Goal: Check status: Check status

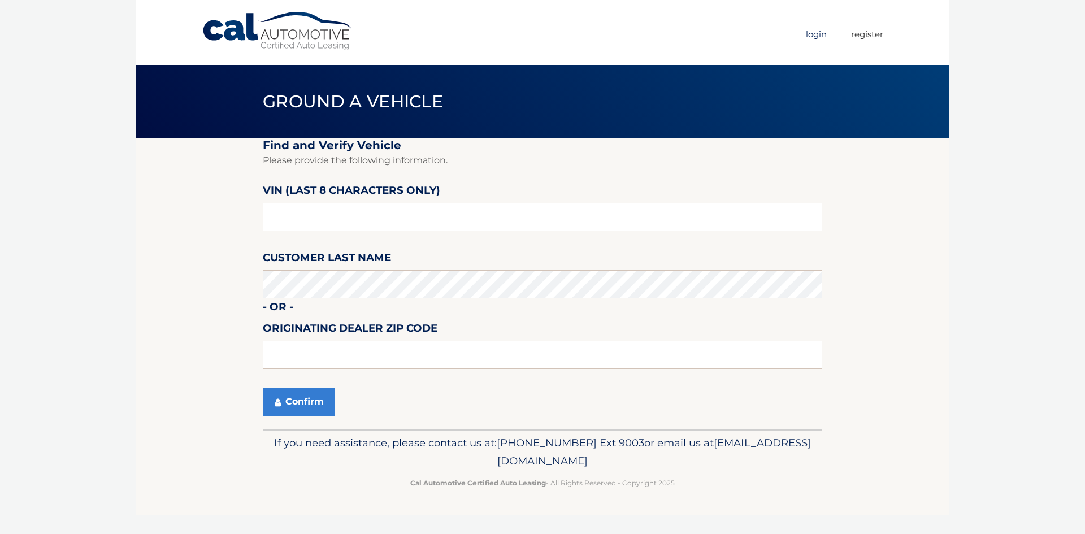
click at [824, 34] on ul "Login Register" at bounding box center [844, 32] width 77 height 65
click at [815, 35] on link "Login" at bounding box center [816, 34] width 21 height 19
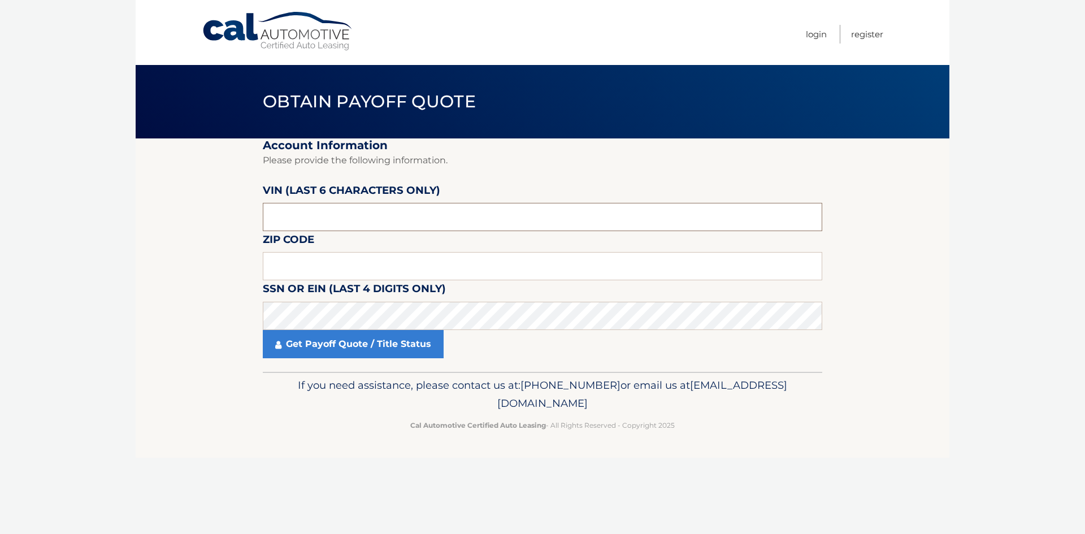
click at [329, 219] on input "text" at bounding box center [542, 217] width 559 height 28
click at [299, 269] on input "text" at bounding box center [542, 266] width 559 height 28
type input "07068"
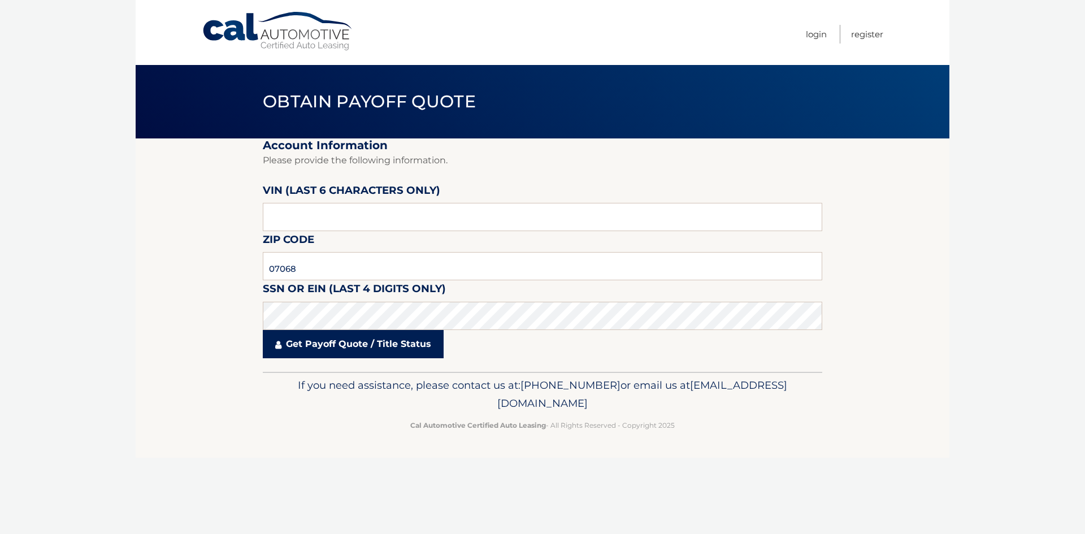
click at [368, 344] on link "Get Payoff Quote / Title Status" at bounding box center [353, 344] width 181 height 28
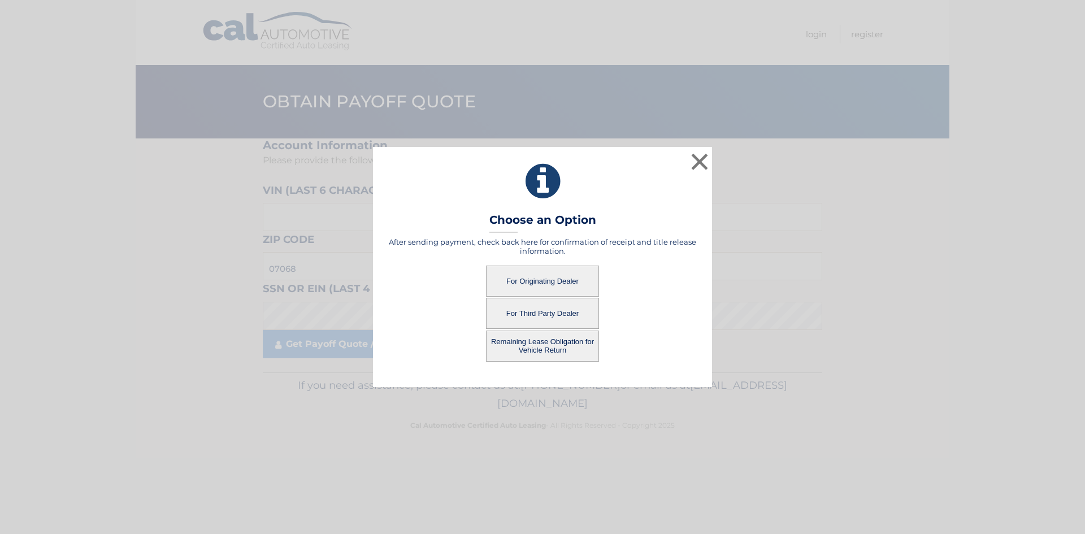
click at [556, 280] on button "For Originating Dealer" at bounding box center [542, 281] width 113 height 31
click at [551, 279] on button "For Originating Dealer" at bounding box center [542, 281] width 113 height 31
